Goal: Task Accomplishment & Management: Manage account settings

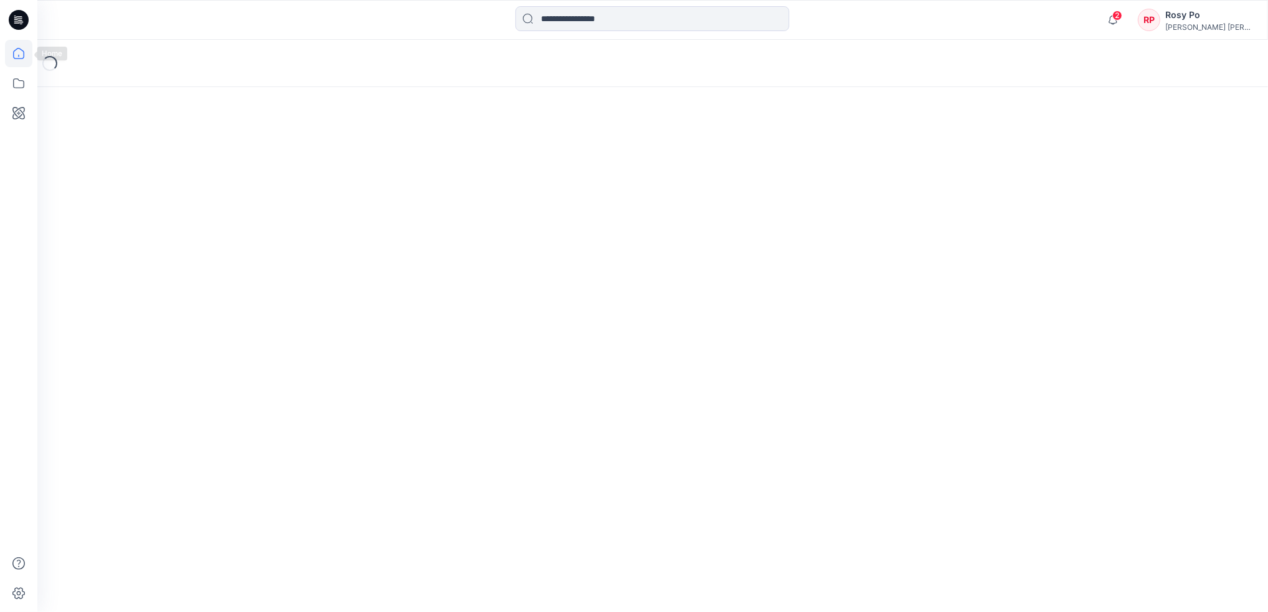
click at [23, 52] on icon at bounding box center [18, 53] width 27 height 27
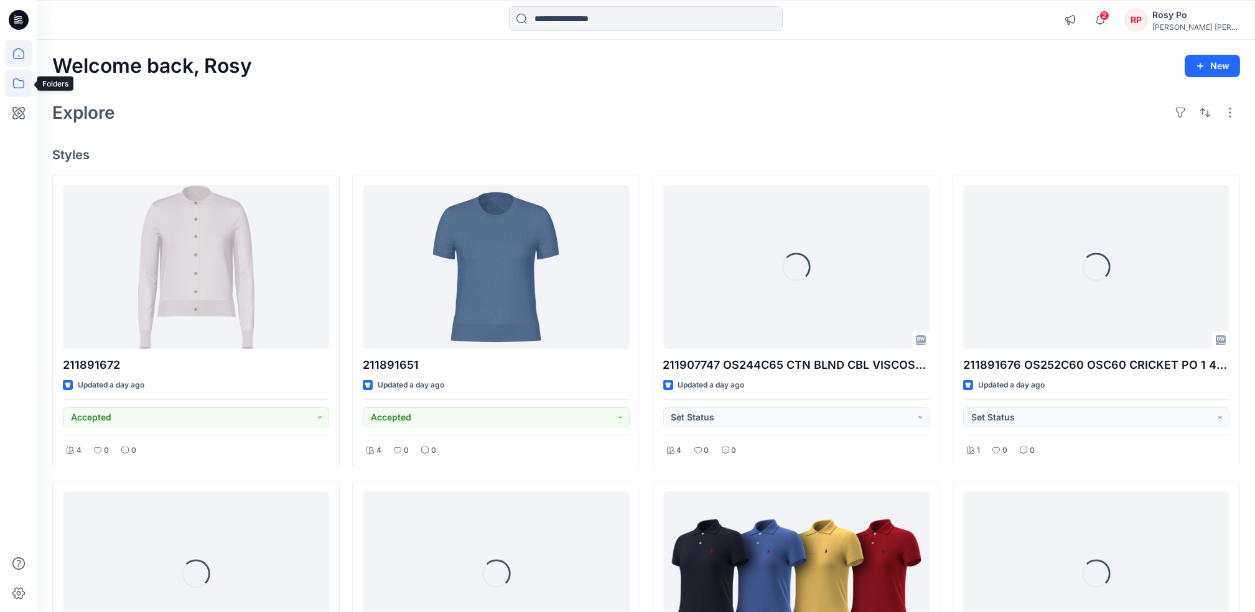
click at [25, 77] on icon at bounding box center [18, 83] width 27 height 27
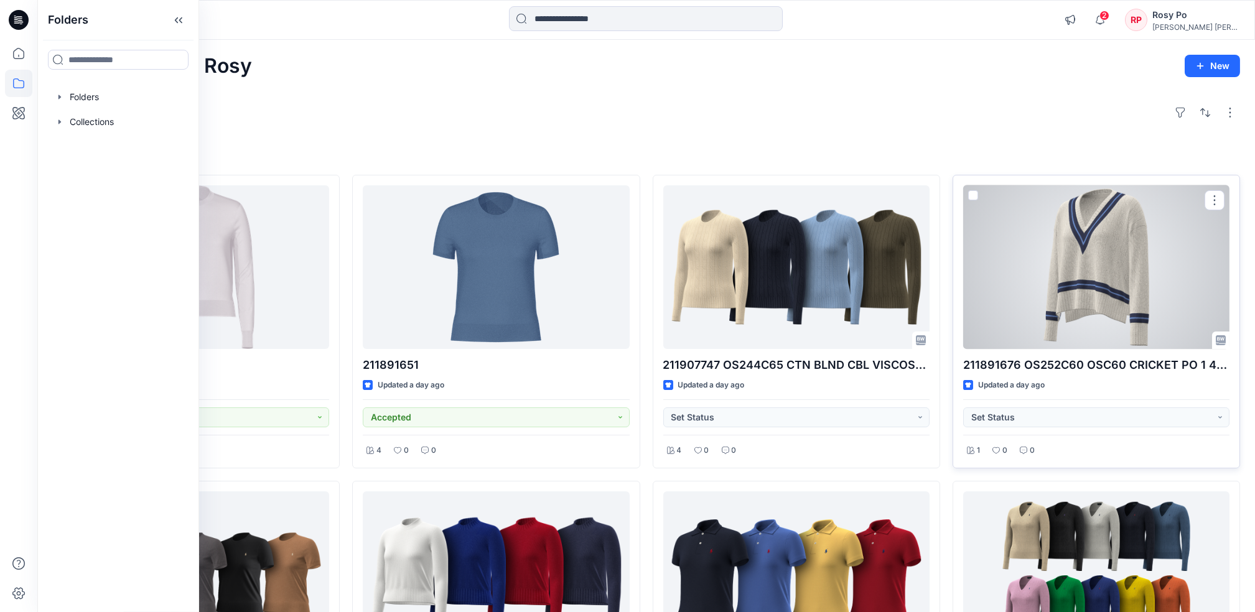
click at [1070, 280] on div at bounding box center [1096, 267] width 266 height 164
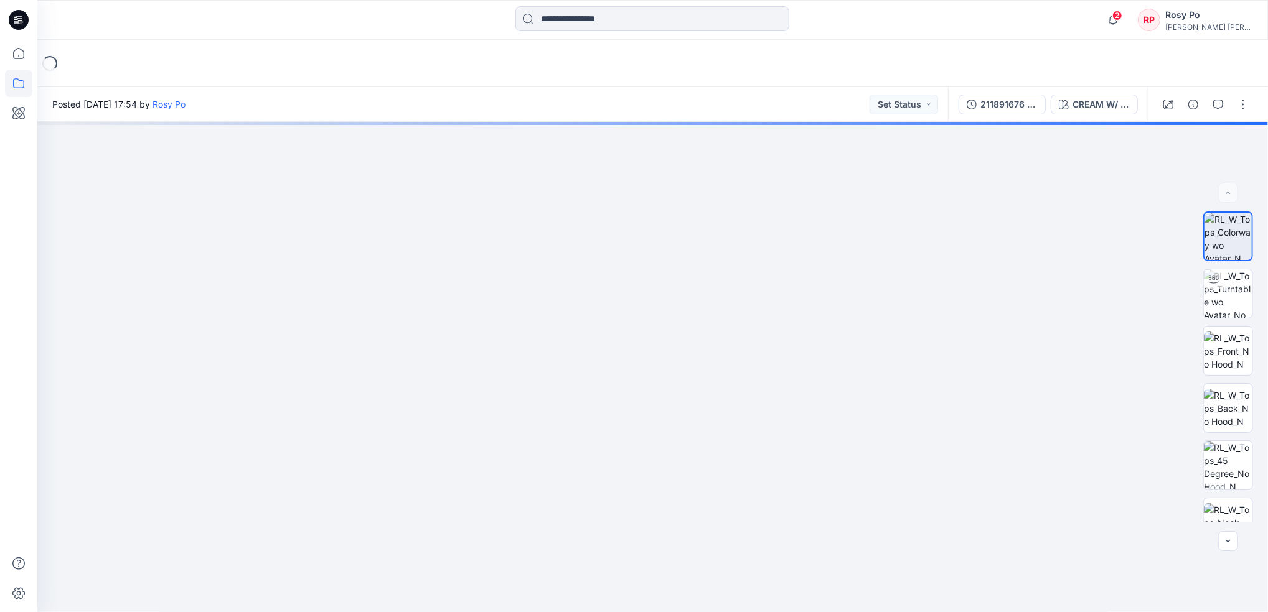
click at [20, 85] on icon at bounding box center [18, 83] width 27 height 27
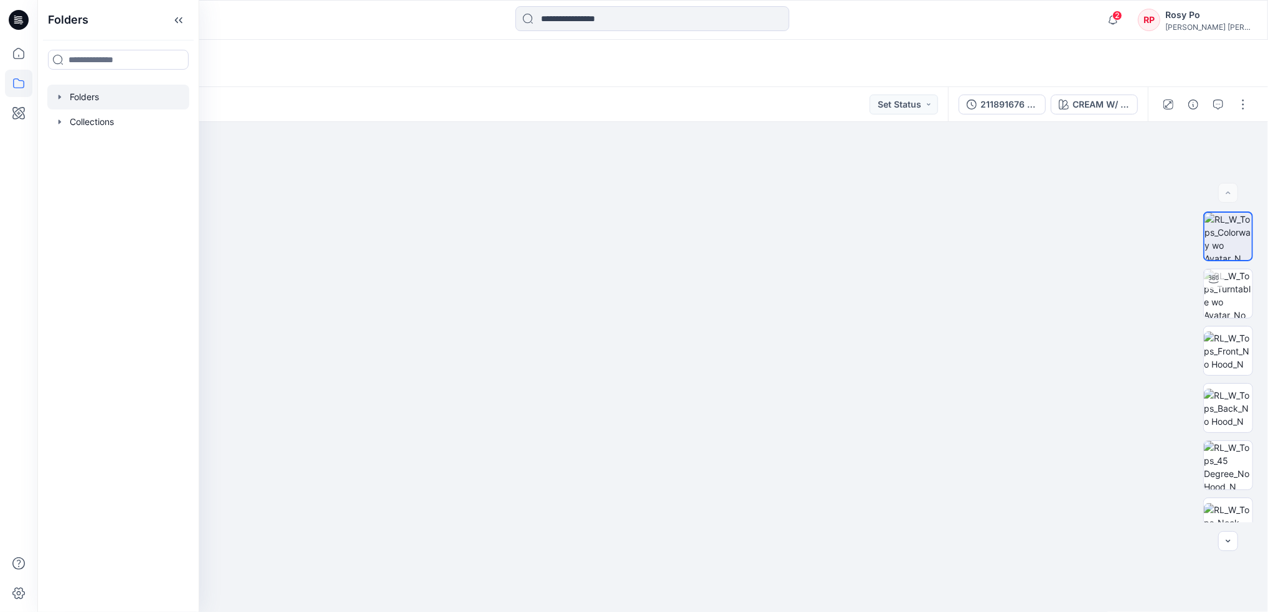
click at [113, 103] on div at bounding box center [118, 97] width 142 height 25
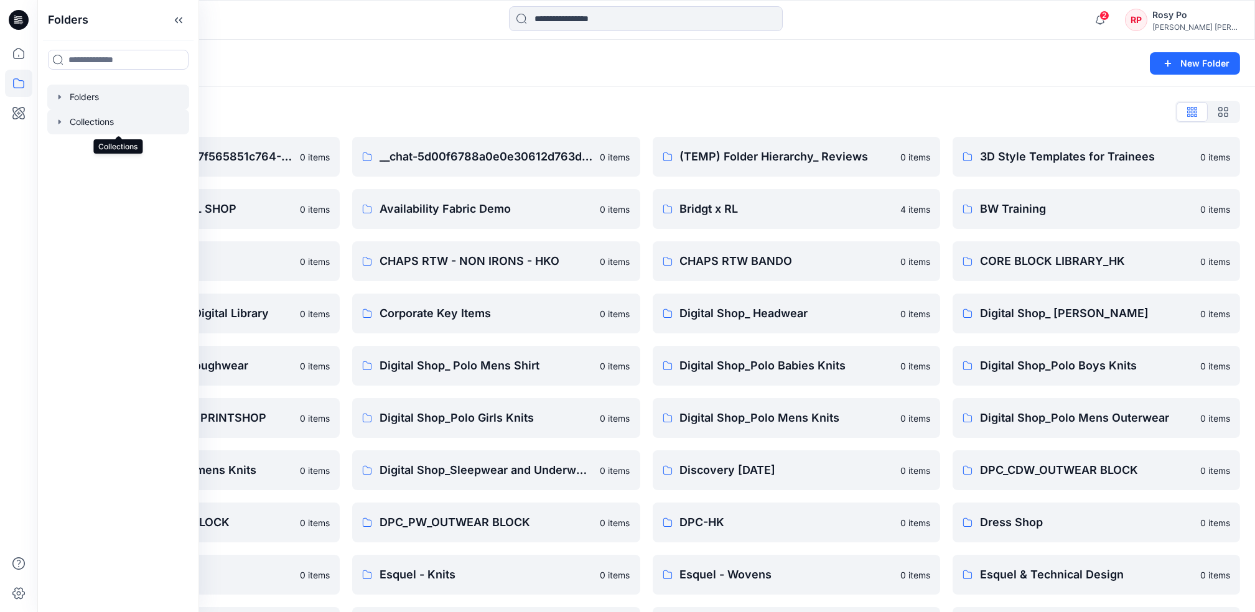
click at [110, 123] on div at bounding box center [118, 122] width 142 height 25
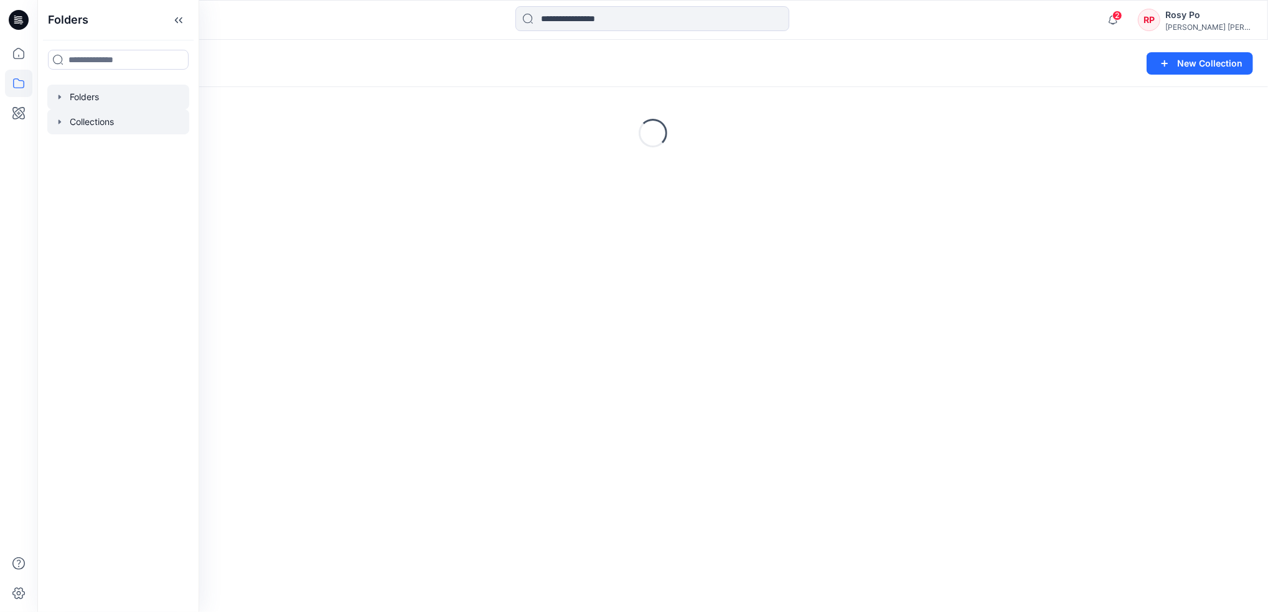
click at [129, 103] on div at bounding box center [118, 97] width 142 height 25
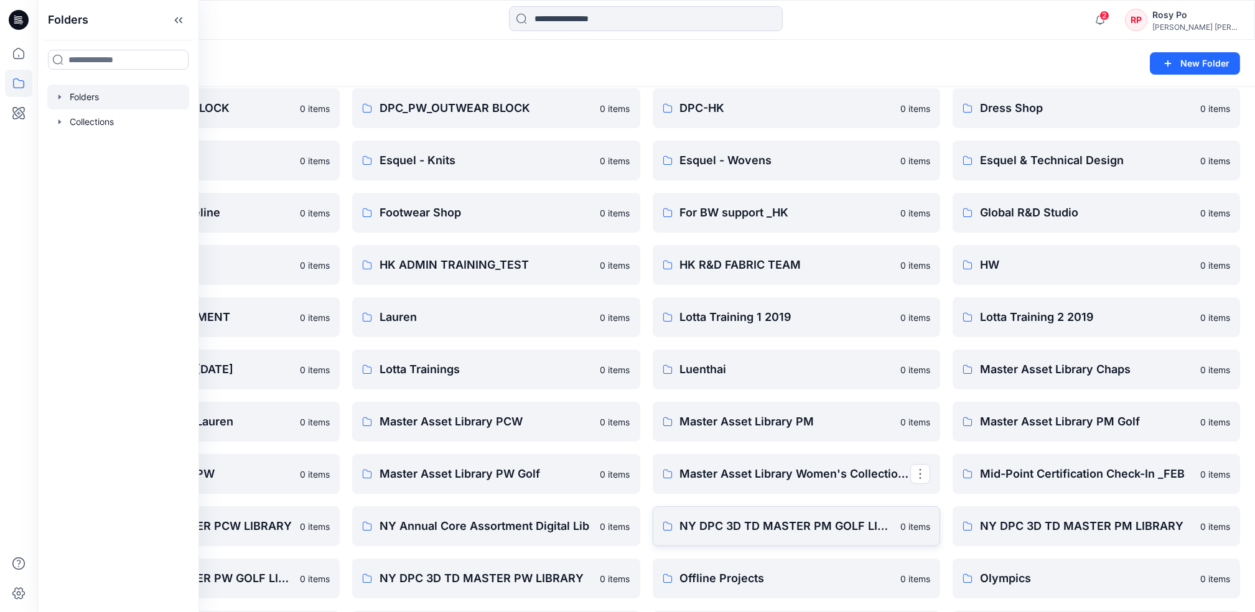
scroll to position [663, 0]
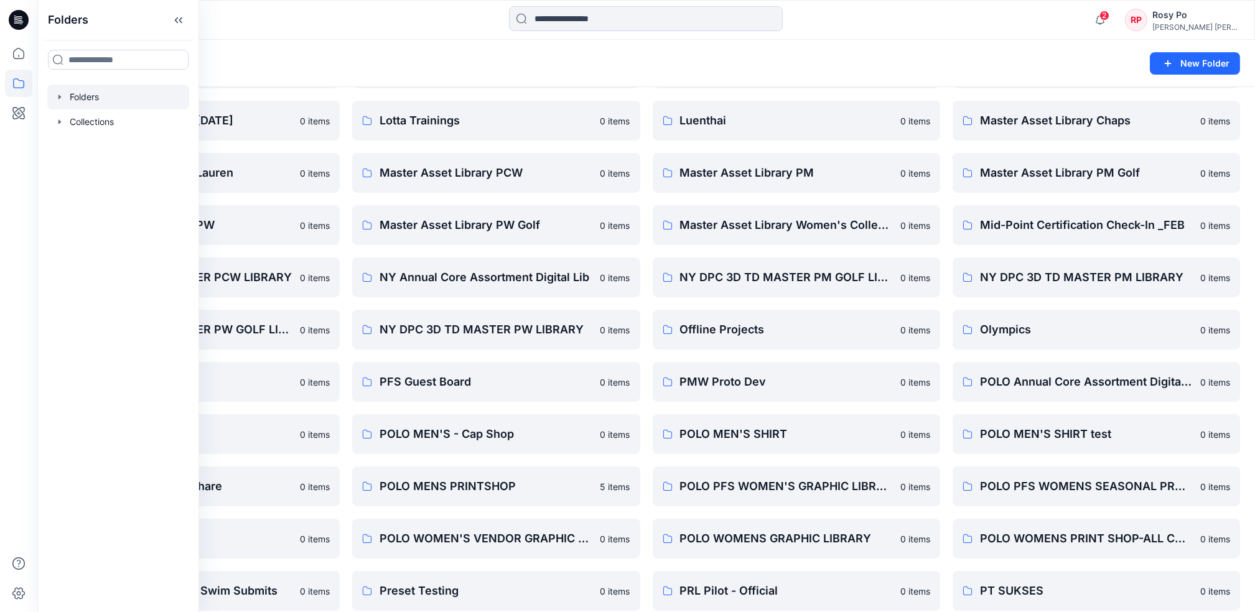
click at [930, 73] on div "Folders New Folder" at bounding box center [646, 63] width 1218 height 47
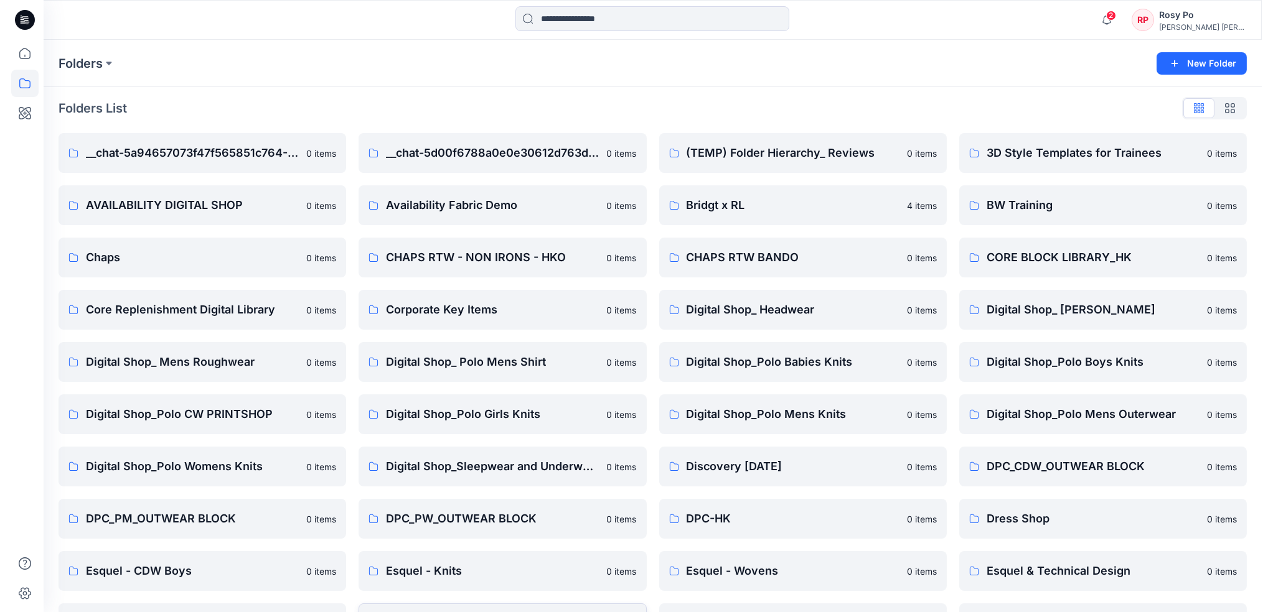
scroll to position [0, 0]
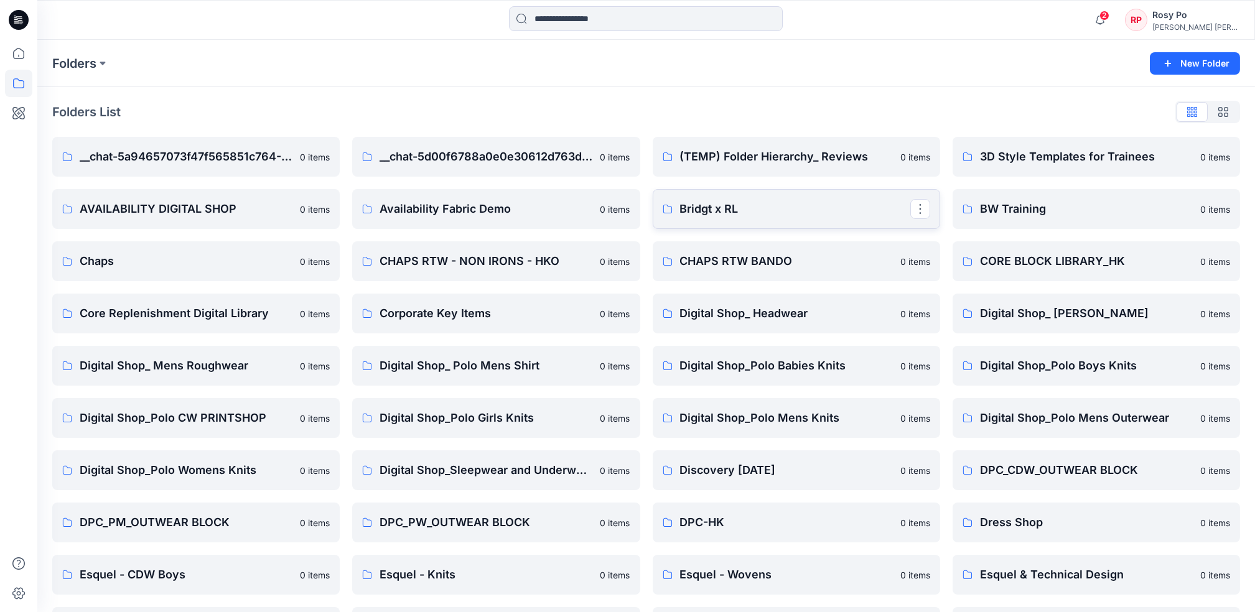
click at [742, 199] on link "Bridgt x RL" at bounding box center [796, 209] width 287 height 40
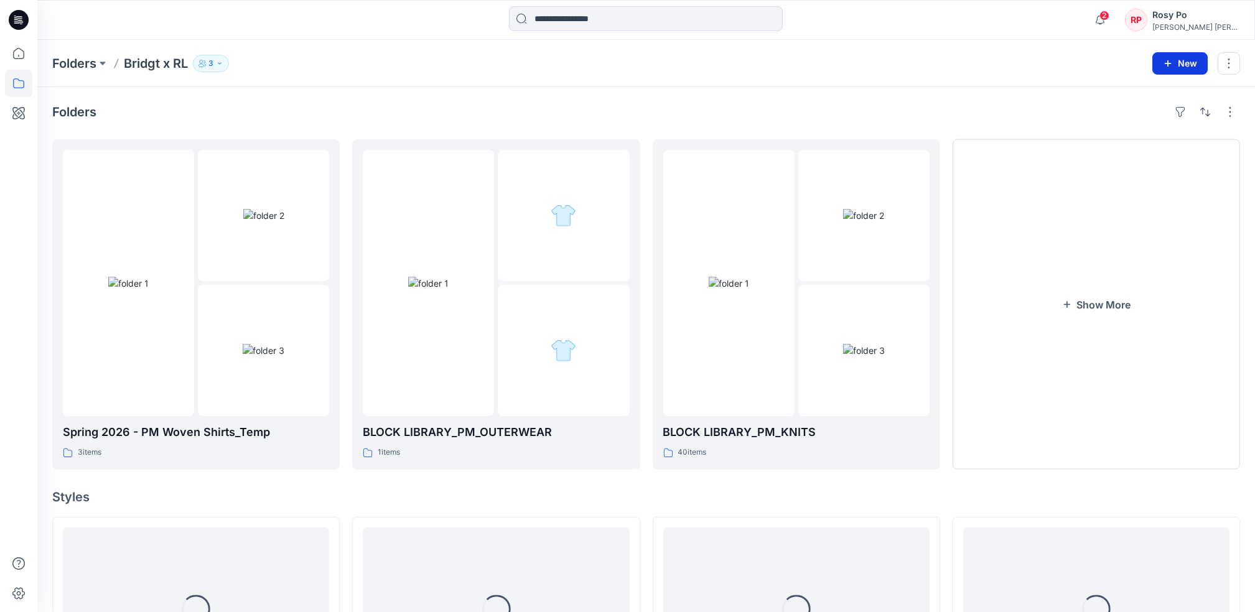
click at [1195, 63] on button "New" at bounding box center [1179, 63] width 55 height 22
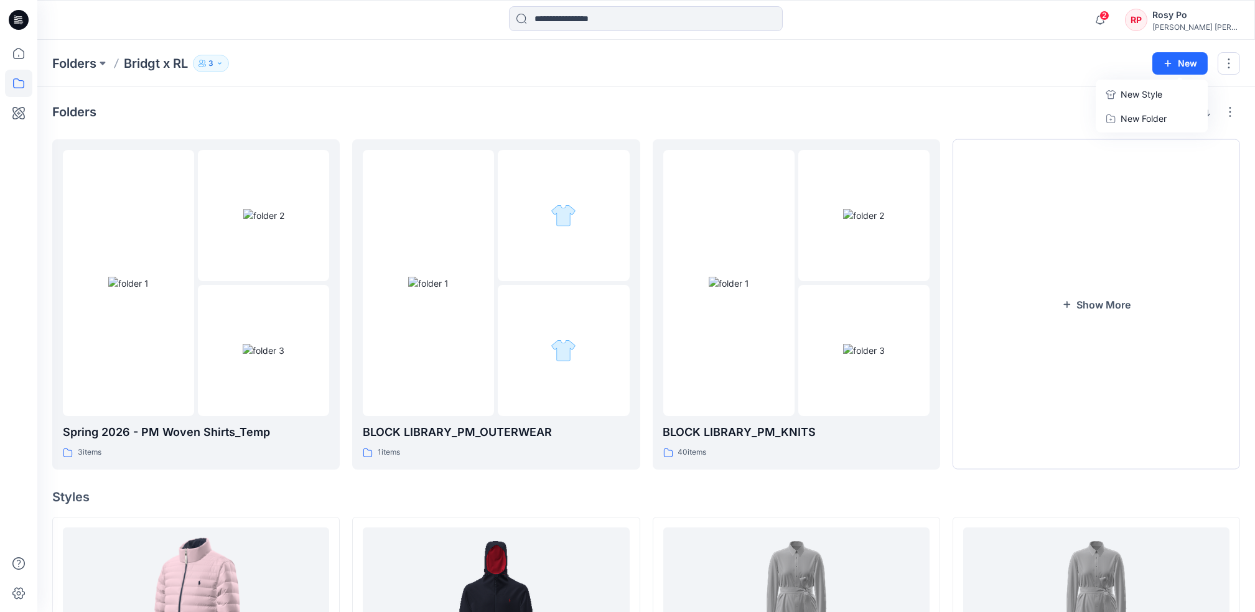
click at [1135, 96] on p "New Style" at bounding box center [1142, 94] width 42 height 15
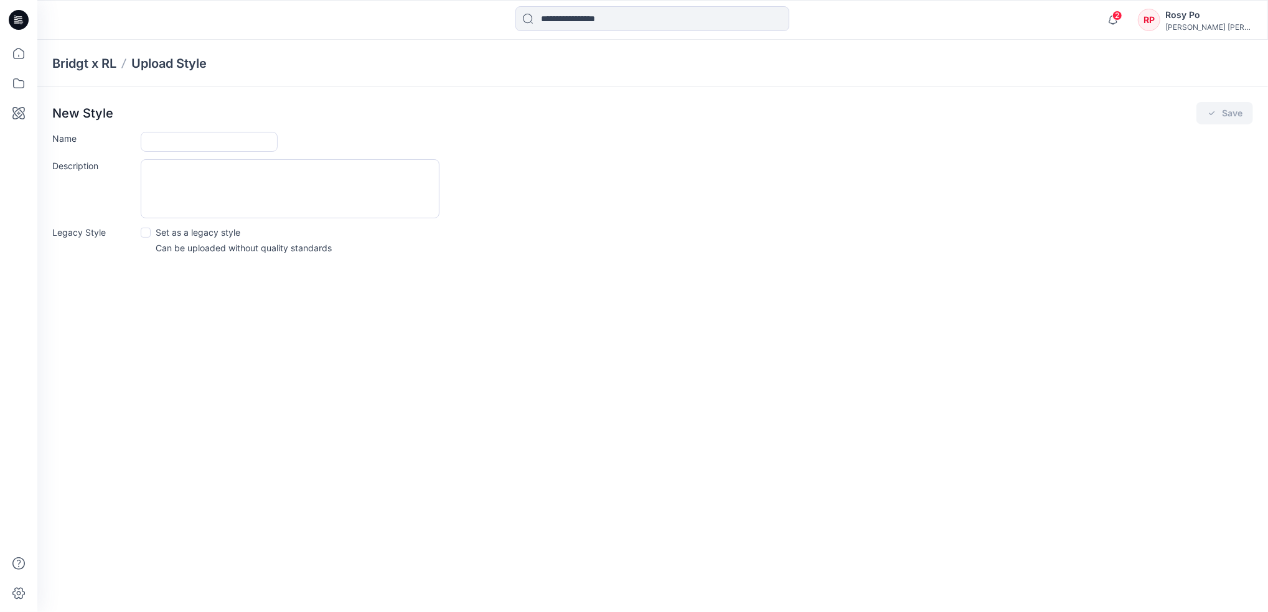
click at [874, 78] on div "Bridgt x RL Upload Style" at bounding box center [652, 63] width 1230 height 47
click at [101, 60] on p "Bridgt x RL" at bounding box center [84, 63] width 64 height 17
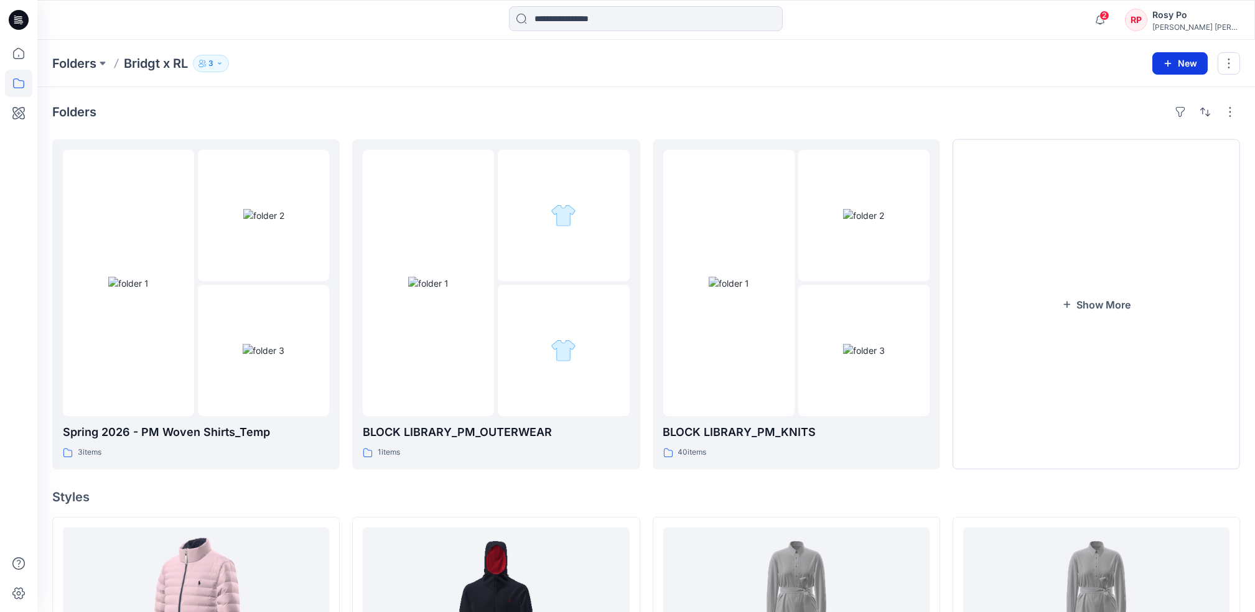
click at [1167, 62] on icon "button" at bounding box center [1168, 63] width 10 height 10
click at [1152, 120] on p "New Folder" at bounding box center [1144, 118] width 46 height 13
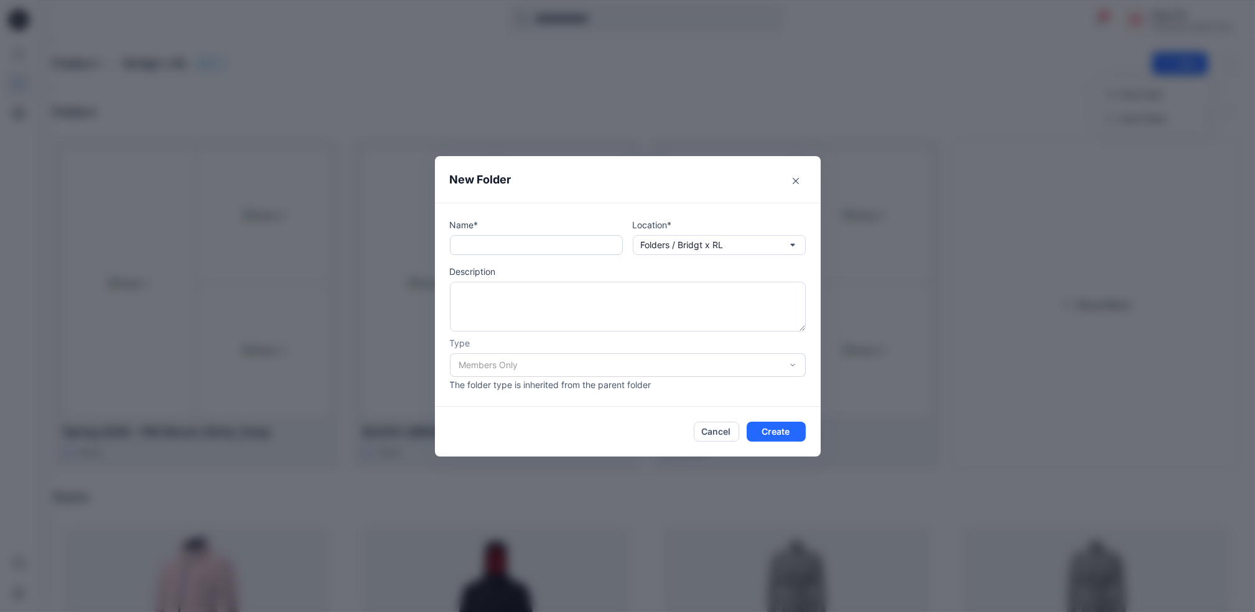
click at [509, 236] on input "text" at bounding box center [536, 245] width 173 height 20
type input "*"
type input "**********"
click at [771, 429] on button "Create" at bounding box center [776, 432] width 59 height 20
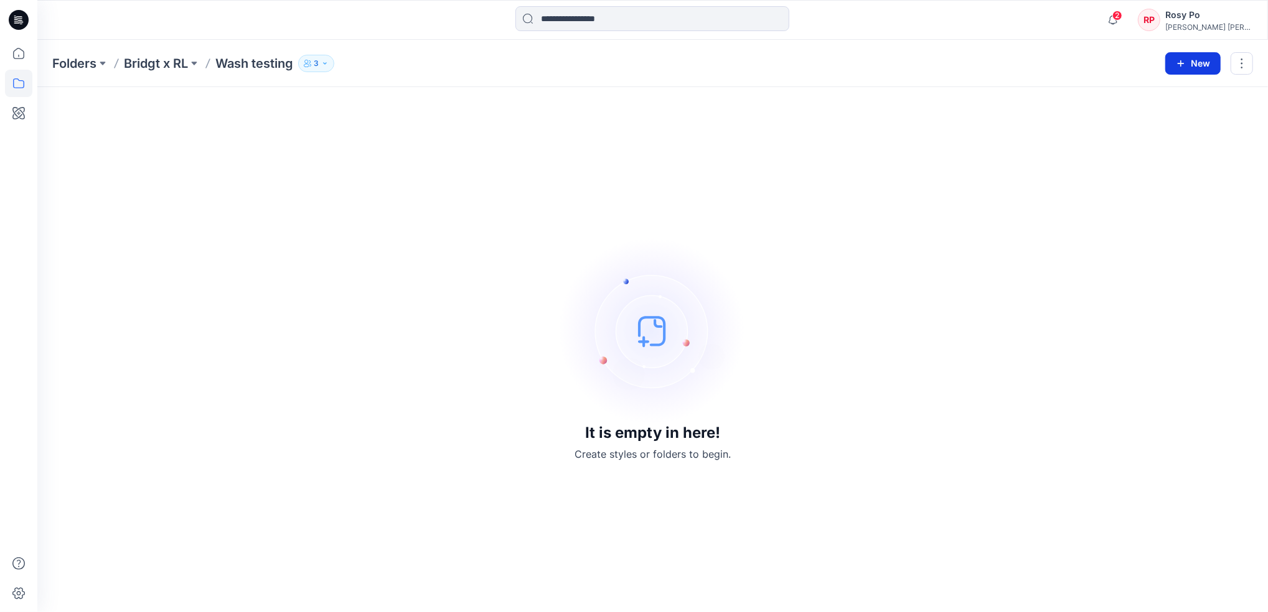
click at [1184, 55] on button "New" at bounding box center [1192, 63] width 55 height 22
click at [1180, 116] on button "New Folder" at bounding box center [1164, 118] width 107 height 23
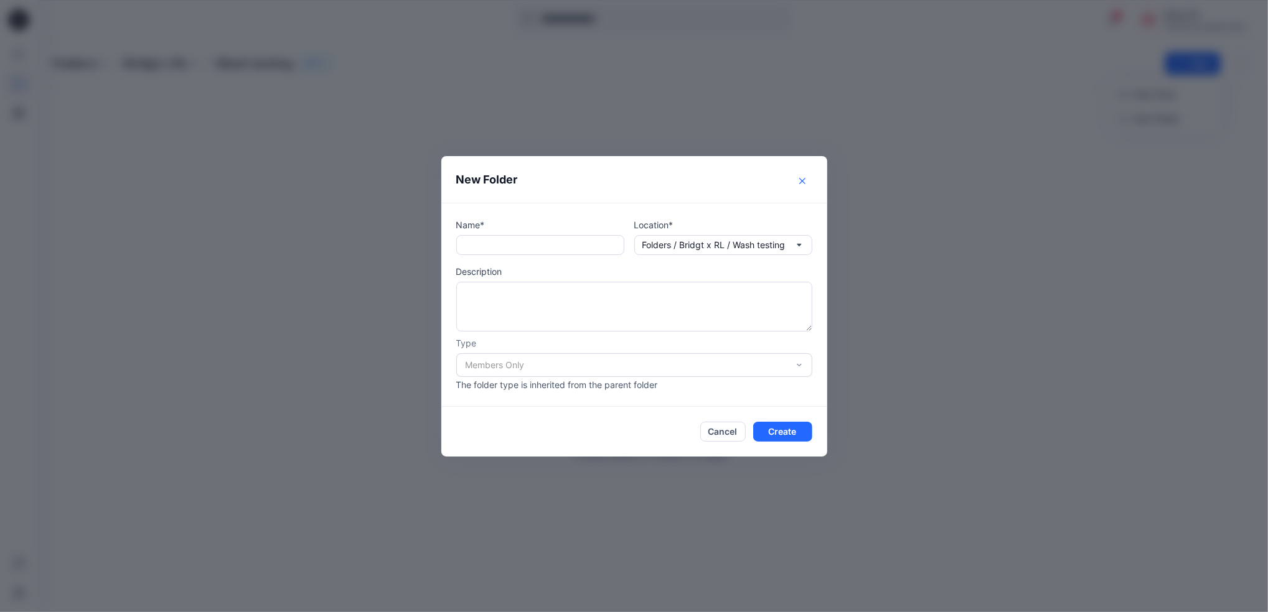
click at [803, 184] on button "Close" at bounding box center [802, 181] width 20 height 20
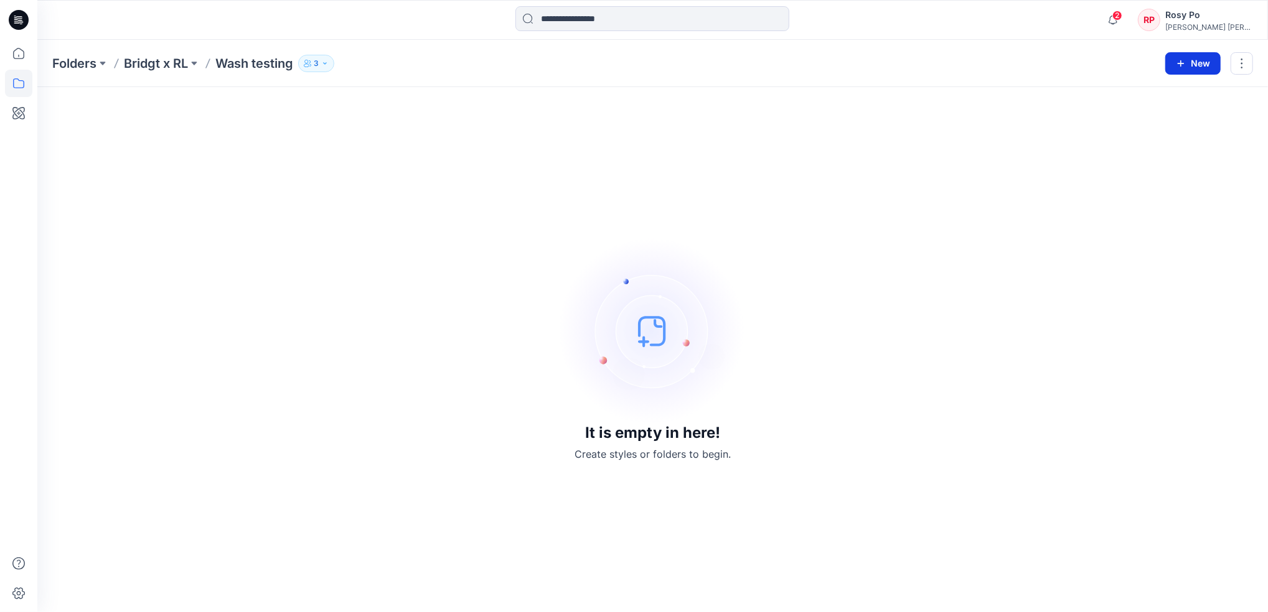
click at [1171, 68] on button "New" at bounding box center [1192, 63] width 55 height 22
click at [1158, 119] on p "New Folder" at bounding box center [1156, 118] width 46 height 13
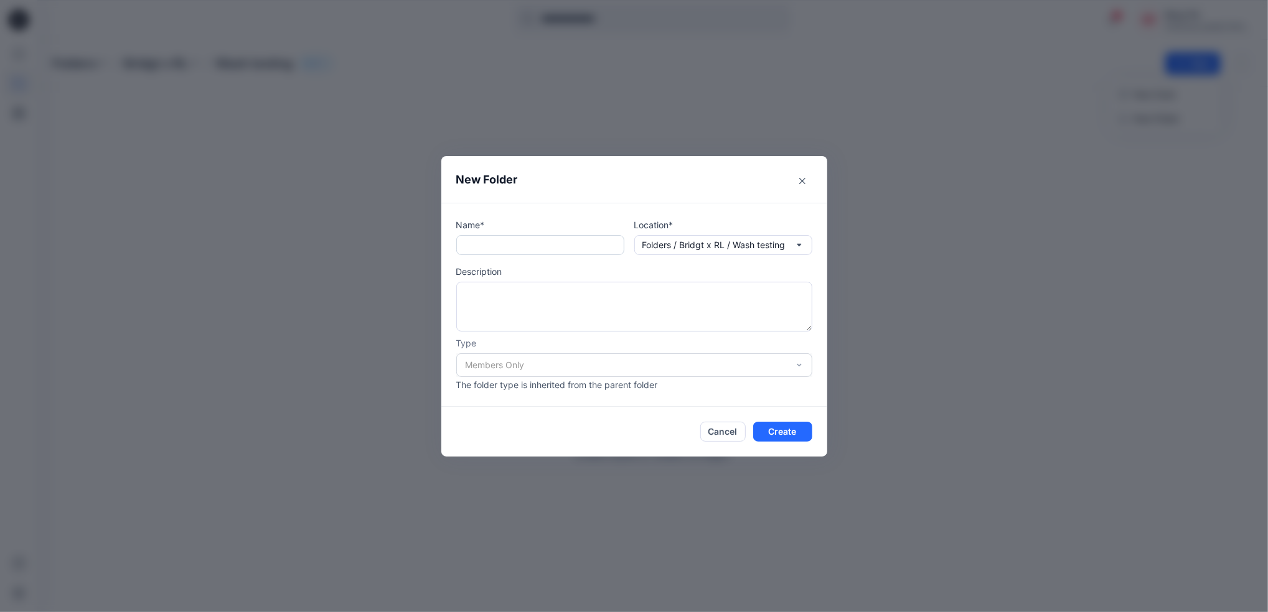
click at [516, 249] on input "text" at bounding box center [540, 245] width 168 height 20
type input "**********"
click at [779, 431] on button "Create" at bounding box center [782, 432] width 59 height 20
